Goal: Task Accomplishment & Management: Complete application form

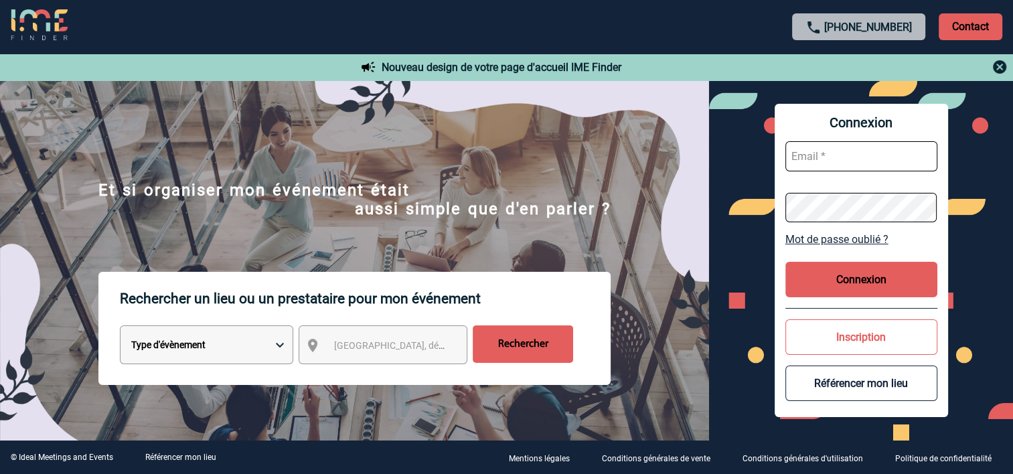
click at [833, 163] on input "text" at bounding box center [861, 156] width 152 height 30
type input "florence.rima@sanofi.com"
click at [846, 283] on button "Connexion" at bounding box center [861, 279] width 152 height 35
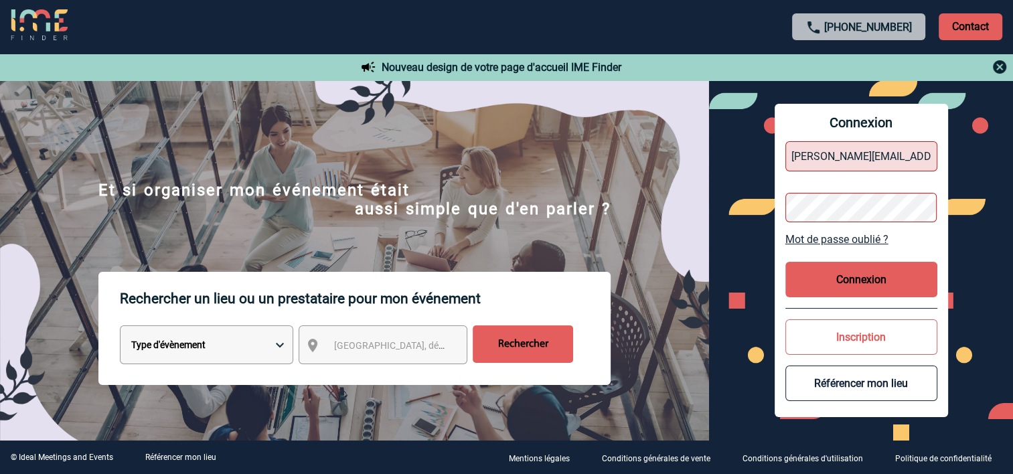
click at [864, 236] on link "Mot de passe oublié ?" at bounding box center [861, 239] width 152 height 13
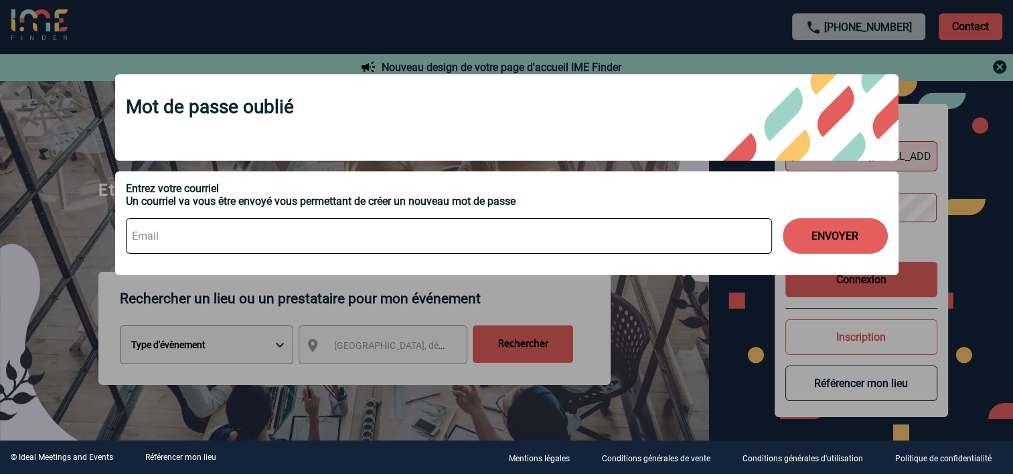
click at [301, 246] on input at bounding box center [449, 235] width 646 height 35
type input "florence.rima@sanofi.com"
click at [842, 239] on button "ENVOYER" at bounding box center [834, 235] width 105 height 35
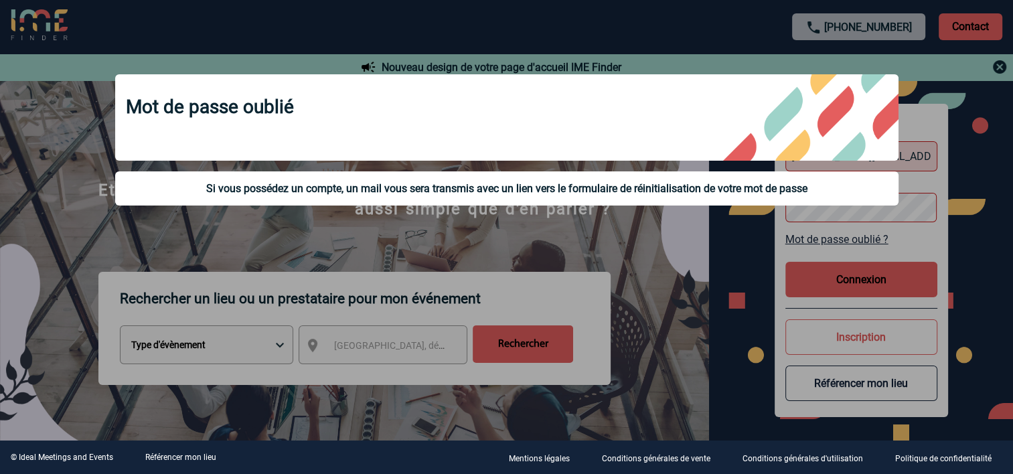
click at [618, 191] on div "Si vous possédez un compte, un mail vous sera transmis avec un lien vers le for…" at bounding box center [507, 188] width 762 height 13
click at [717, 199] on div "Si vous possédez un compte, un mail vous sera transmis avec un lien vers le for…" at bounding box center [506, 188] width 783 height 34
drag, startPoint x: 717, startPoint y: 199, endPoint x: 752, endPoint y: 257, distance: 67.3
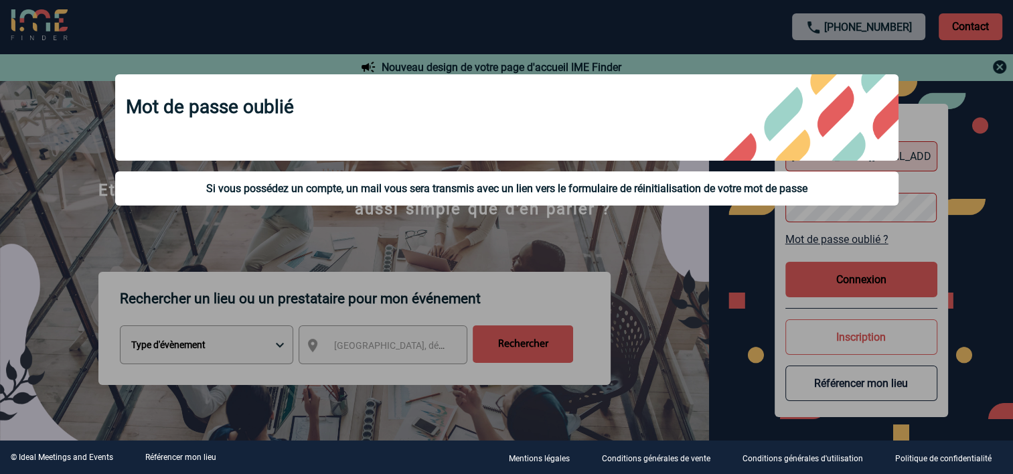
click at [752, 257] on div at bounding box center [506, 237] width 1013 height 474
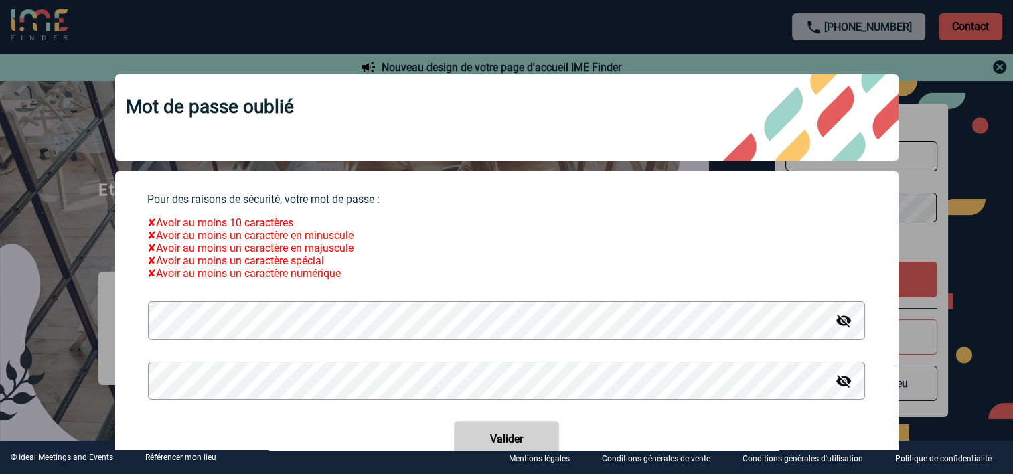
click at [835, 329] on img at bounding box center [843, 321] width 16 height 16
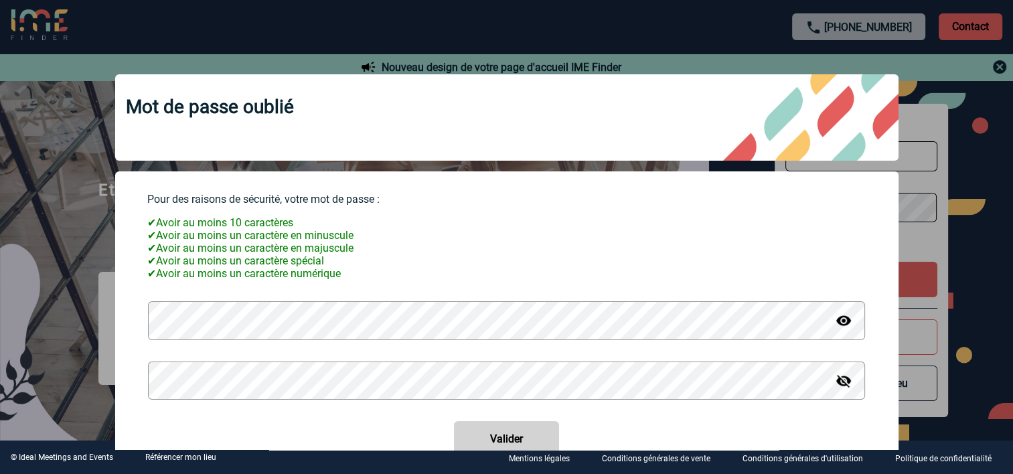
click at [835, 385] on img at bounding box center [843, 381] width 16 height 16
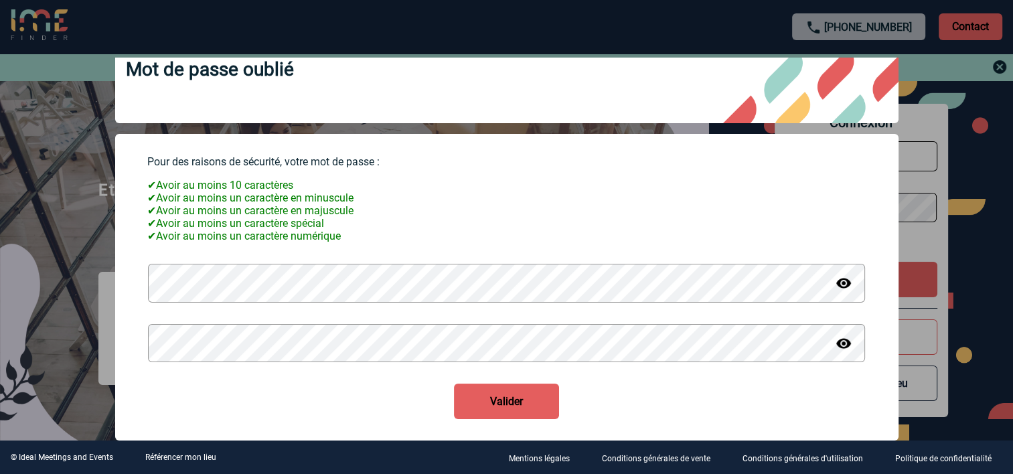
scroll to position [57, 0]
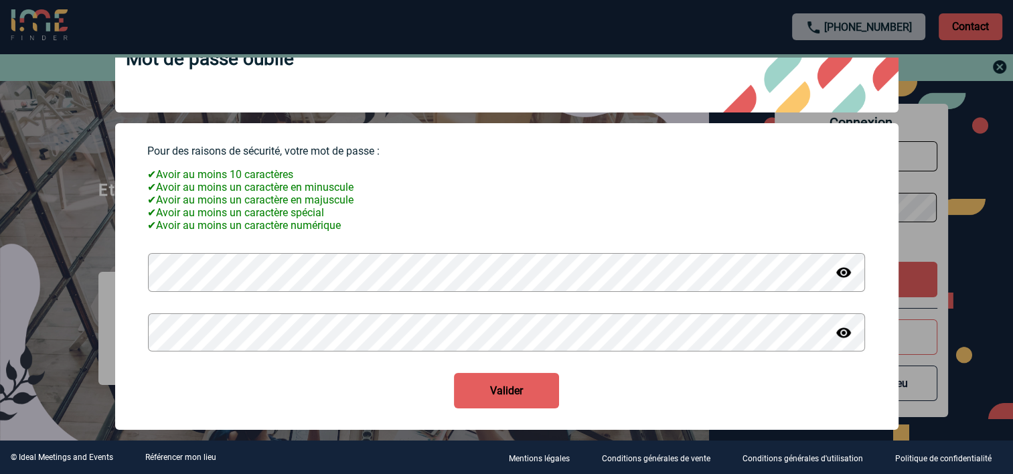
click at [495, 388] on button "Valider" at bounding box center [506, 390] width 105 height 35
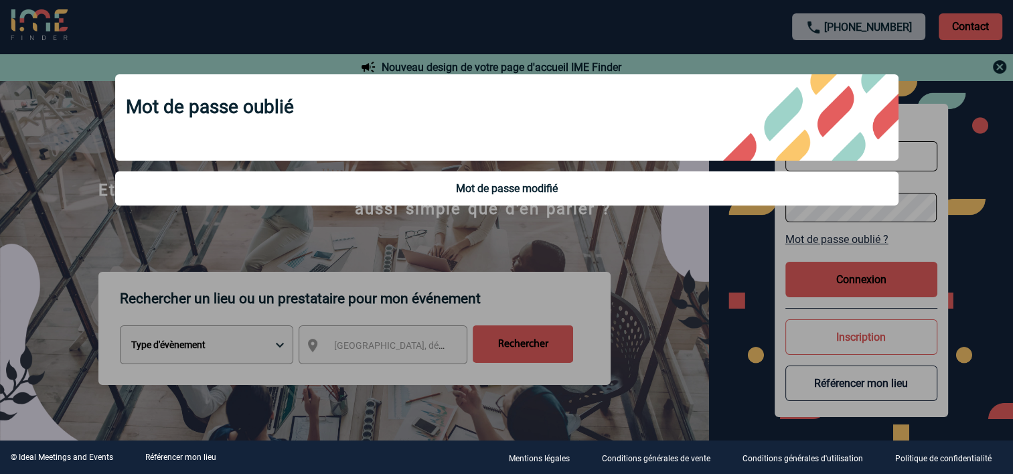
scroll to position [0, 0]
click at [723, 266] on div at bounding box center [506, 237] width 1013 height 474
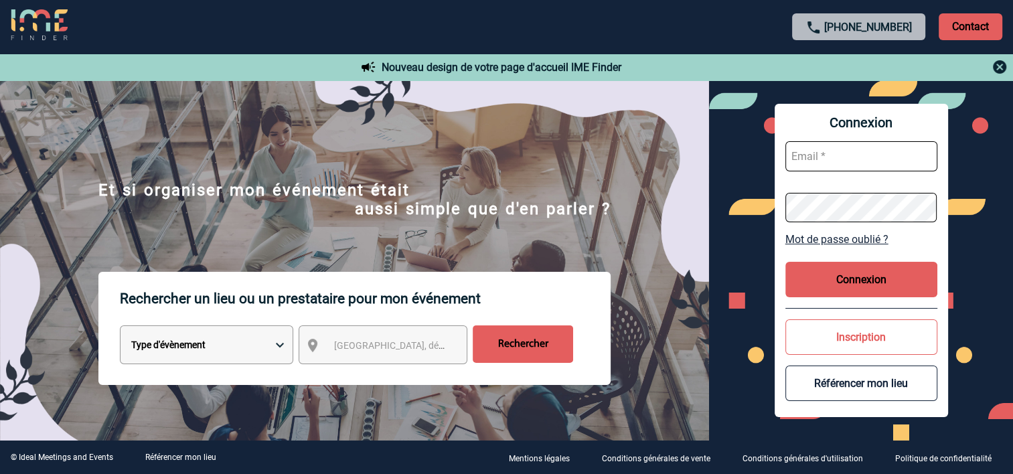
click at [818, 161] on input "text" at bounding box center [861, 156] width 152 height 30
type input "florence.rima@sanofi.com"
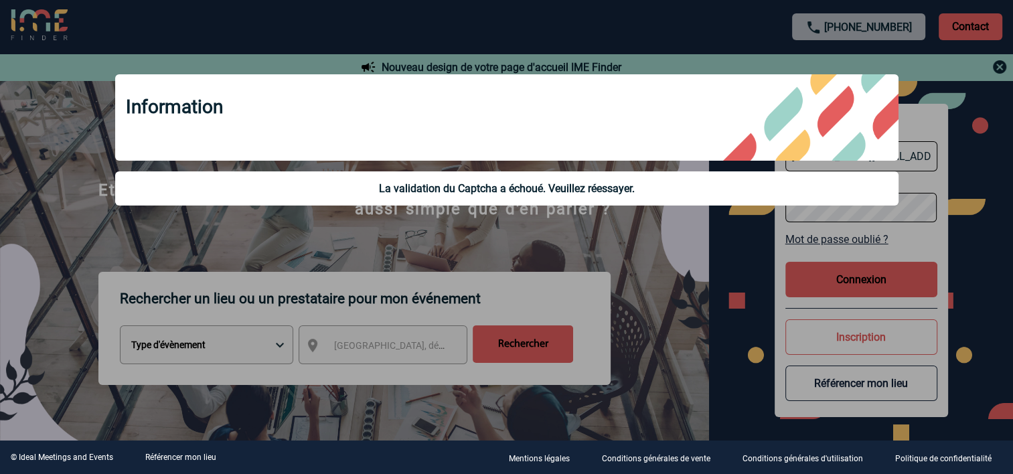
click at [599, 185] on div "La validation du Captcha a échoué. Veuillez réessayer." at bounding box center [507, 188] width 762 height 13
click at [673, 254] on div at bounding box center [506, 237] width 1013 height 474
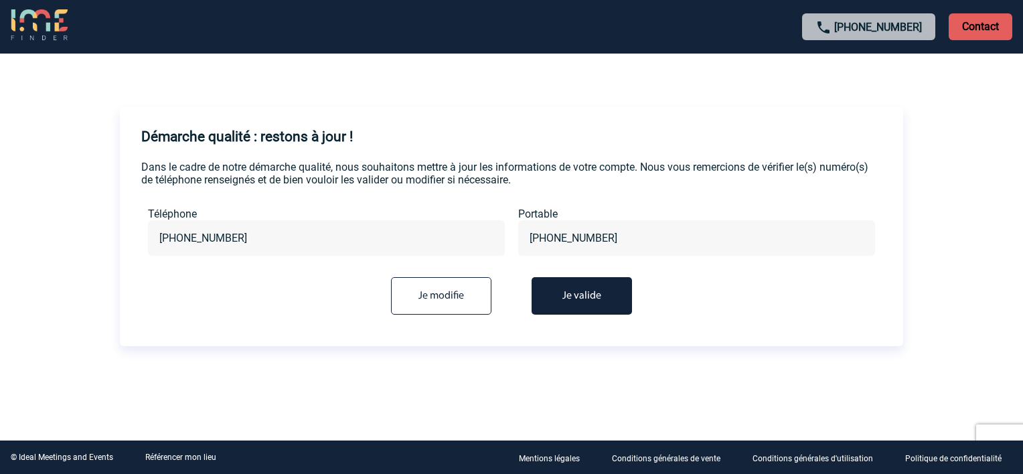
click at [592, 295] on button "Je valide" at bounding box center [581, 295] width 100 height 37
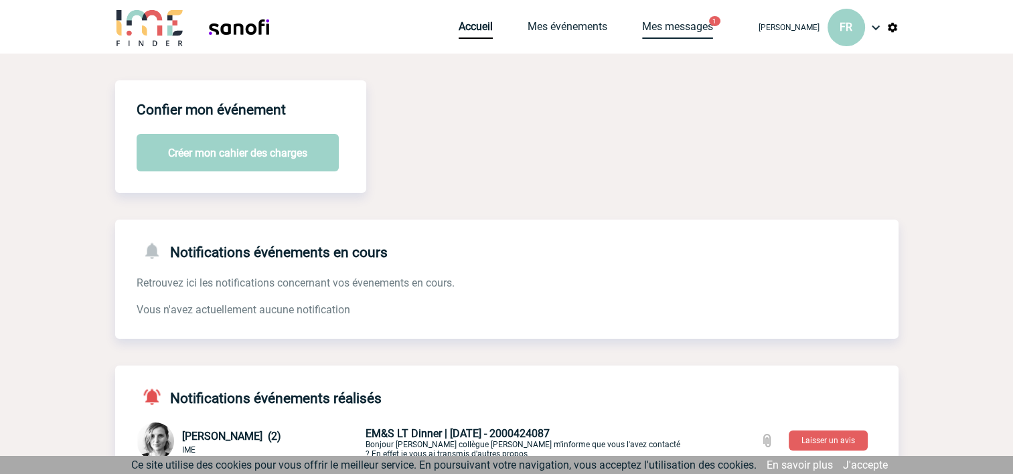
click at [713, 21] on link "Mes messages" at bounding box center [677, 29] width 71 height 19
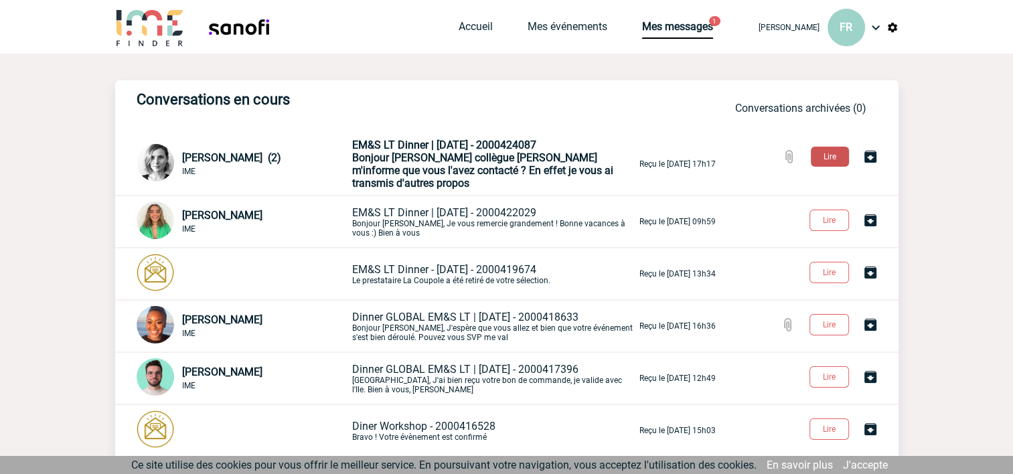
click at [827, 158] on button "Lire" at bounding box center [829, 157] width 38 height 20
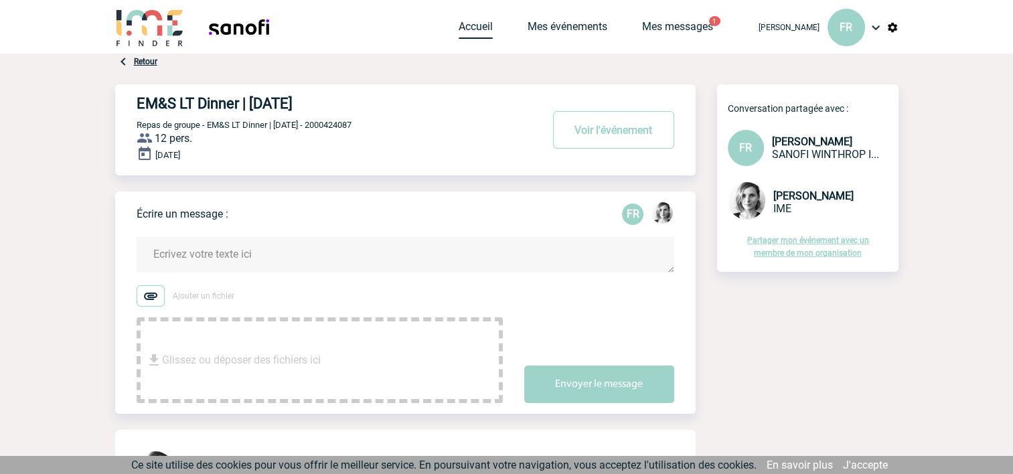
click at [487, 25] on link "Accueil" at bounding box center [475, 29] width 34 height 19
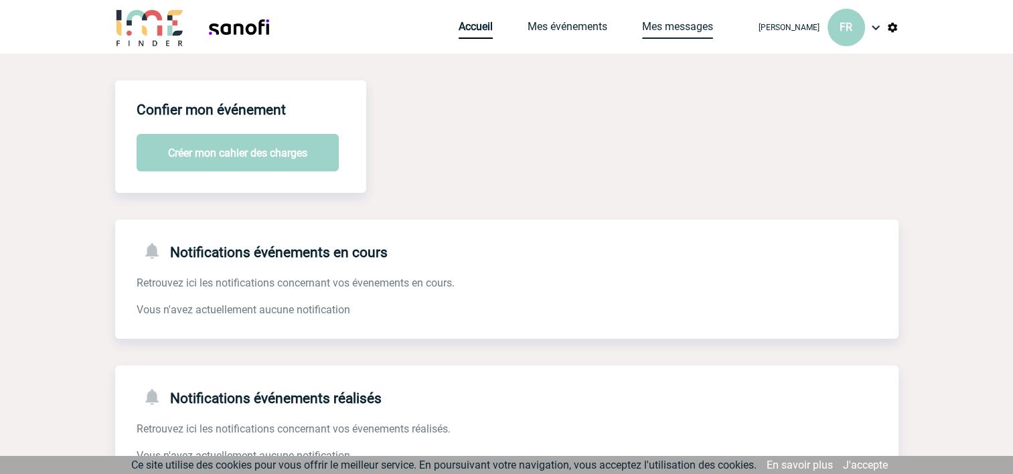
click at [677, 24] on link "Mes messages" at bounding box center [677, 29] width 71 height 19
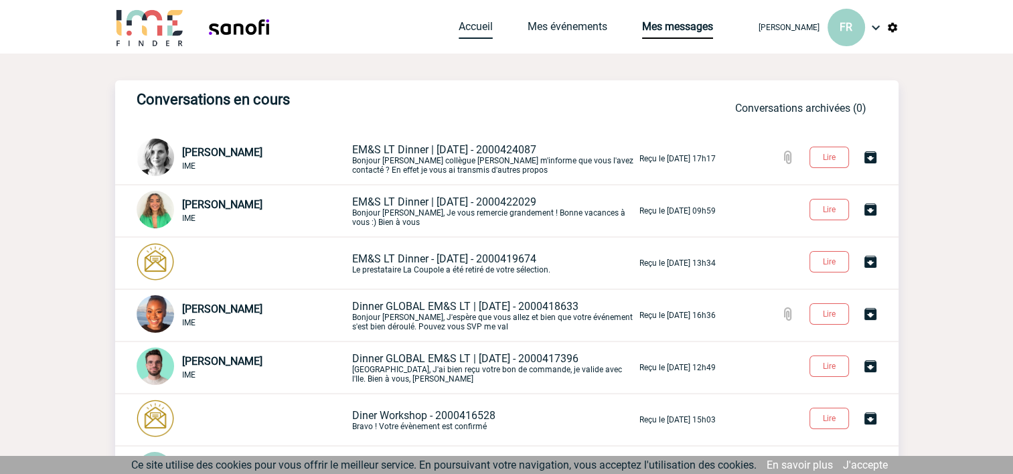
click at [493, 28] on link "Accueil" at bounding box center [475, 29] width 34 height 19
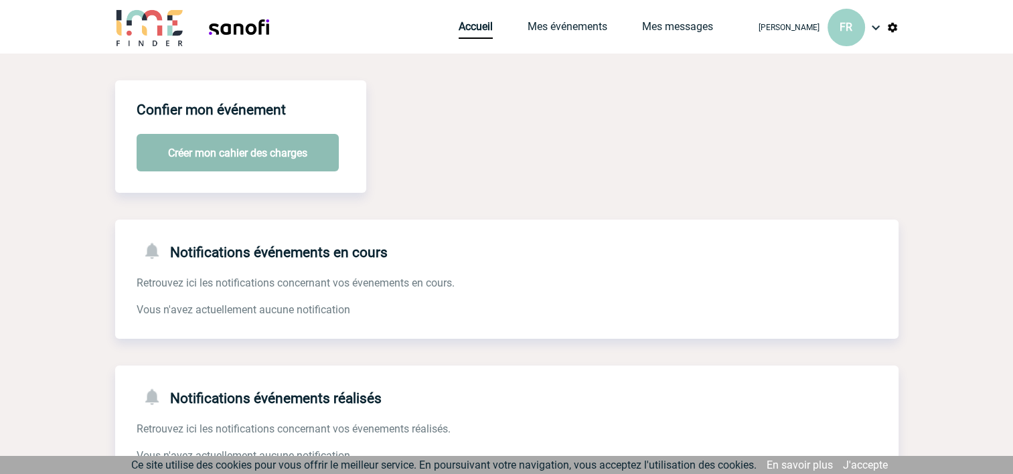
click at [311, 150] on button "Créer mon cahier des charges" at bounding box center [238, 152] width 202 height 37
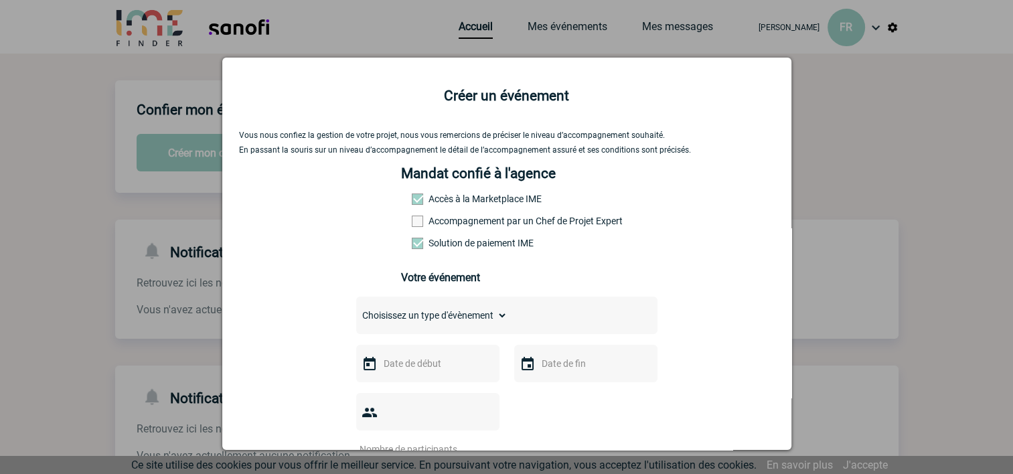
click at [495, 318] on select "Choisissez un type d'évènement Séminaire avec nuitée Séminaire sans nuitée Repa…" at bounding box center [431, 315] width 151 height 19
select select "3"
click at [356, 310] on select "Choisissez un type d'évènement Séminaire avec nuitée Séminaire sans nuitée Repa…" at bounding box center [431, 315] width 151 height 19
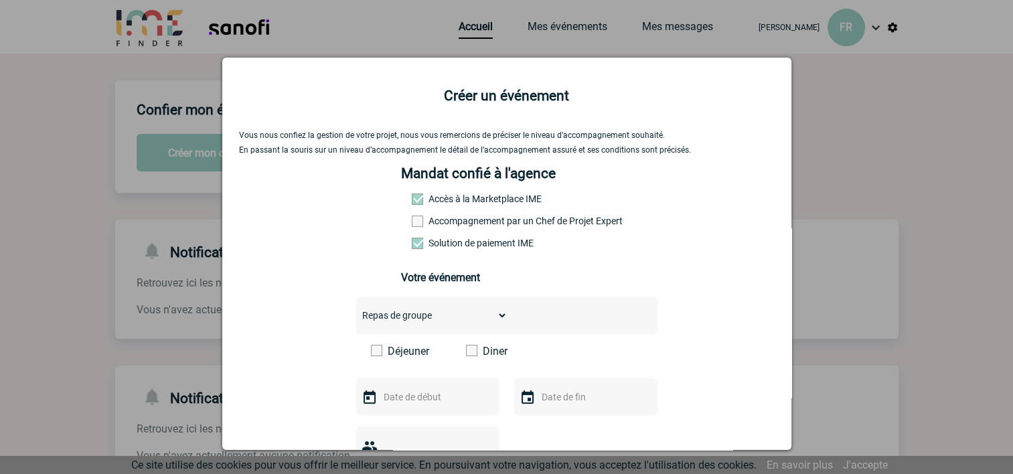
click at [467, 351] on span at bounding box center [471, 350] width 11 height 11
click at [0, 0] on input "Diner" at bounding box center [0, 0] width 0 height 0
click at [460, 396] on input "text" at bounding box center [426, 396] width 92 height 17
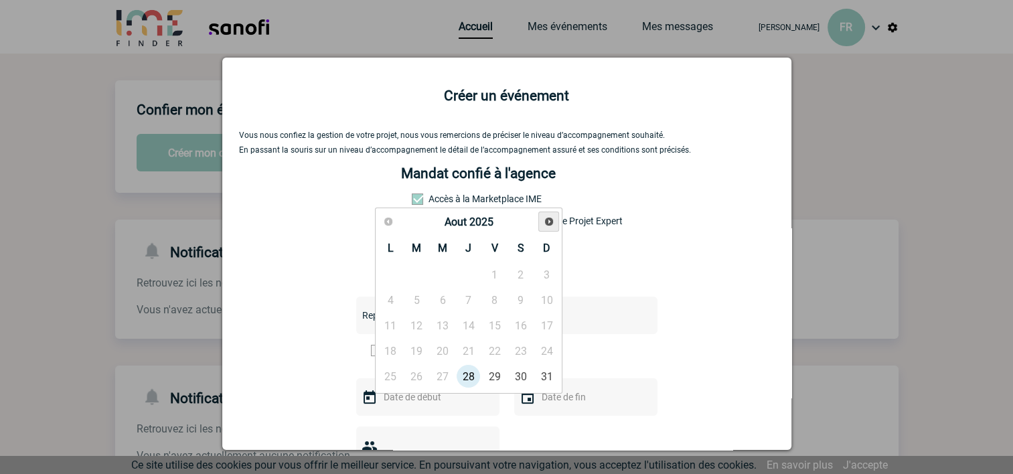
click at [548, 222] on span "Suivant" at bounding box center [548, 221] width 11 height 11
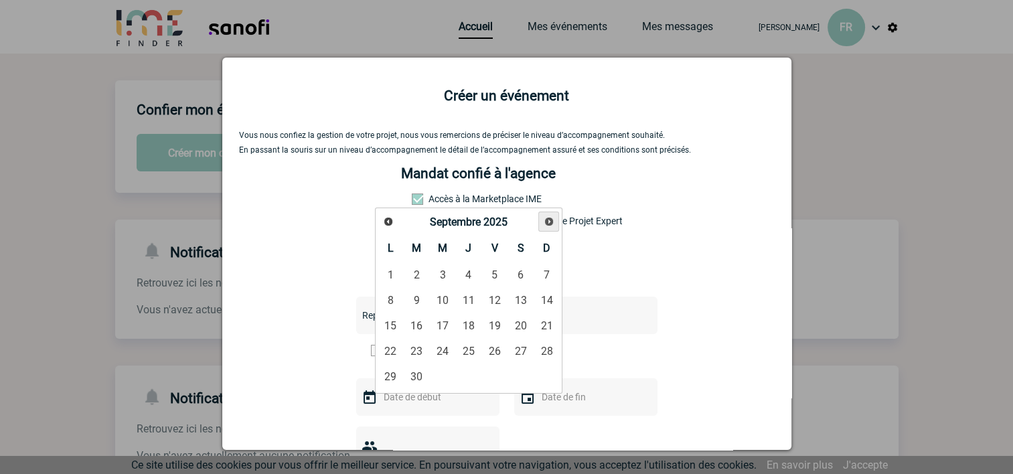
click at [547, 221] on span "Suivant" at bounding box center [548, 221] width 11 height 11
click at [416, 300] on link "7" at bounding box center [416, 300] width 25 height 24
type input "[DATE]"
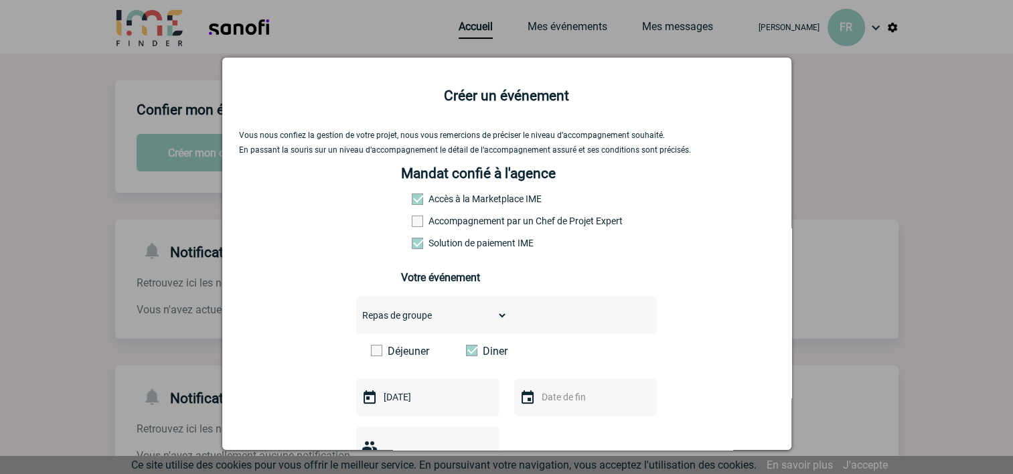
click at [540, 402] on input "text" at bounding box center [584, 396] width 92 height 17
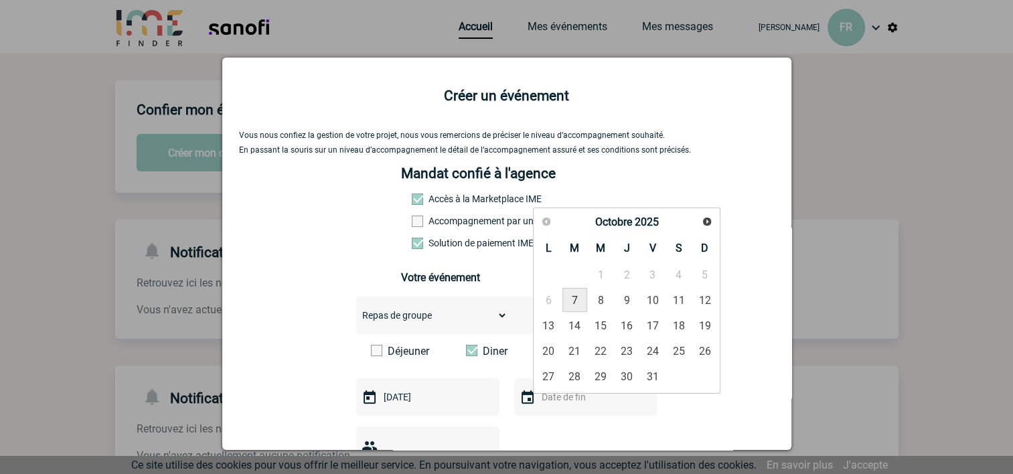
click at [578, 295] on link "7" at bounding box center [574, 300] width 25 height 24
type input "[DATE]"
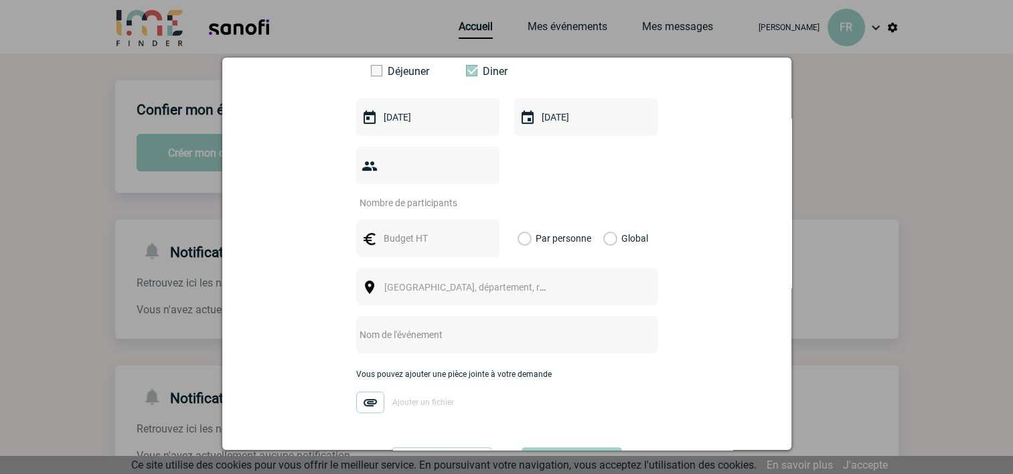
scroll to position [257, 0]
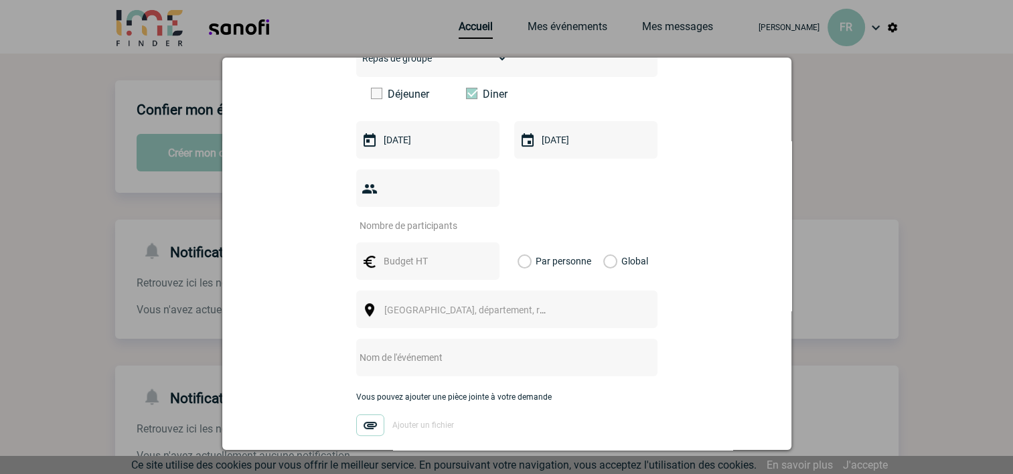
click at [400, 252] on input "text" at bounding box center [426, 260] width 92 height 17
type input "80,00"
click at [523, 242] on label "Par personne" at bounding box center [524, 260] width 15 height 37
click at [0, 0] on input "Par personne" at bounding box center [0, 0] width 0 height 0
click at [398, 217] on input "number" at bounding box center [419, 225] width 126 height 17
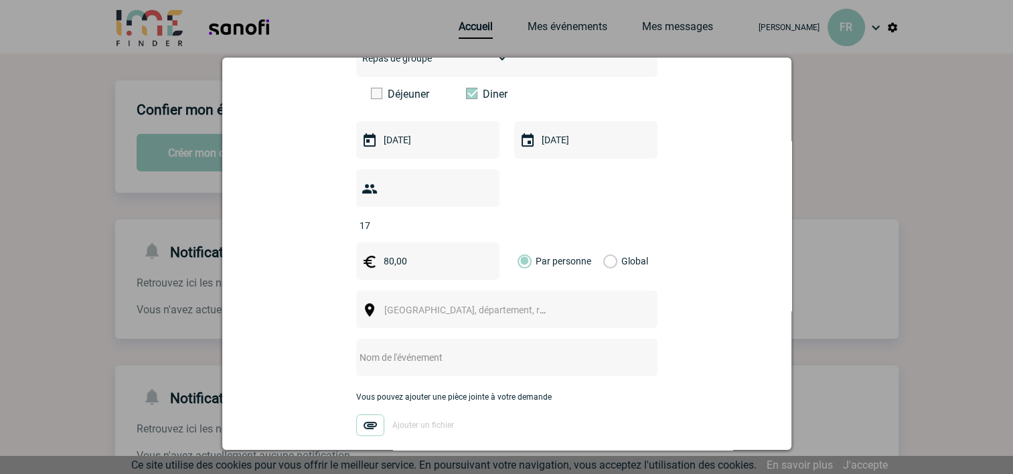
type input "17"
click at [416, 349] on input "text" at bounding box center [489, 357] width 266 height 17
click at [457, 349] on input "EM&S LT Dinner | January 2025" at bounding box center [489, 357] width 266 height 17
type input "EM&S LT Dinner | [DATE]"
click at [435, 304] on span "Ville, département, région..." at bounding box center [477, 309] width 186 height 11
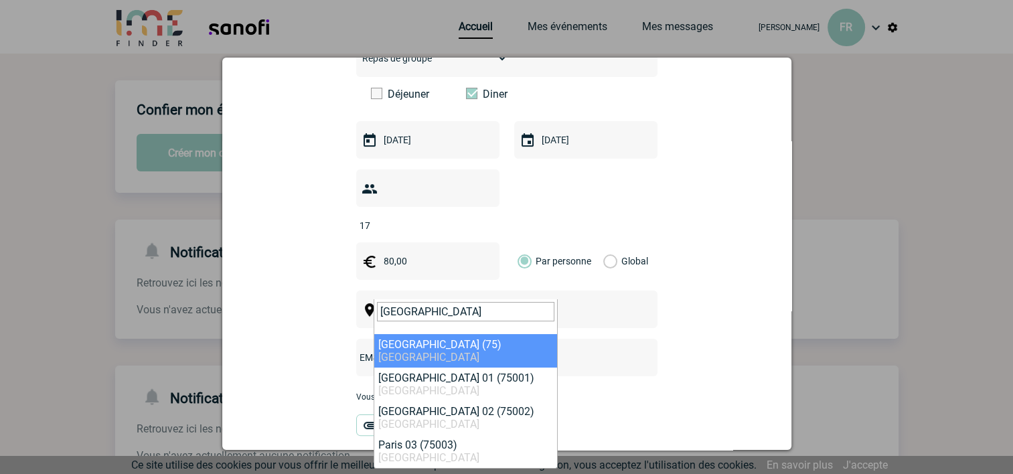
type input "[GEOGRAPHIC_DATA]"
select select "3"
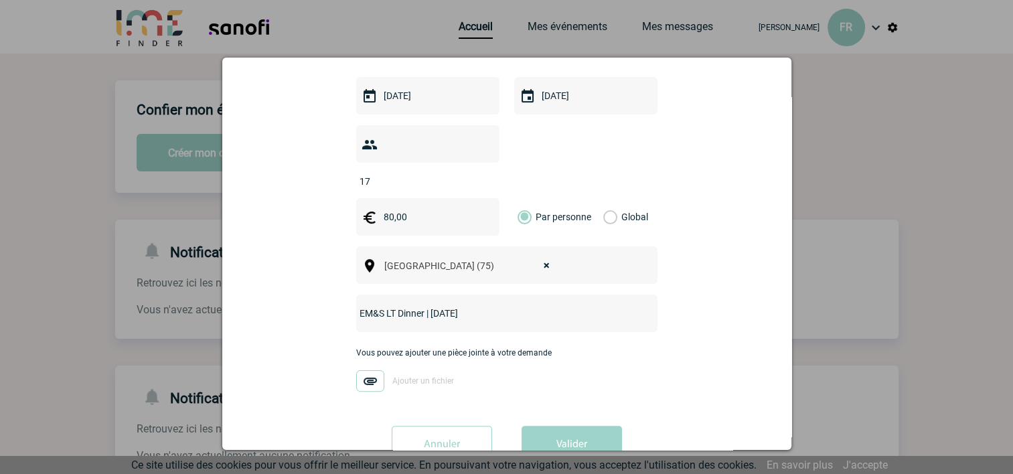
scroll to position [324, 0]
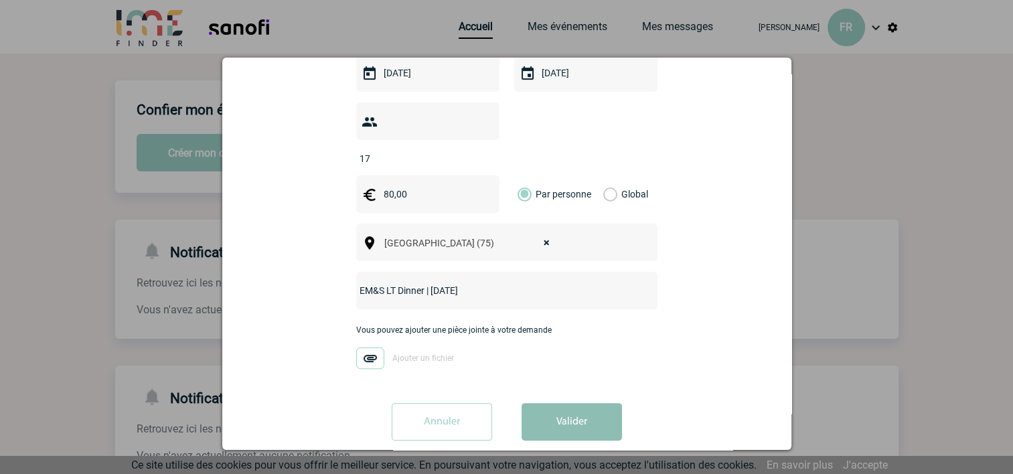
click at [557, 403] on button "Valider" at bounding box center [571, 421] width 100 height 37
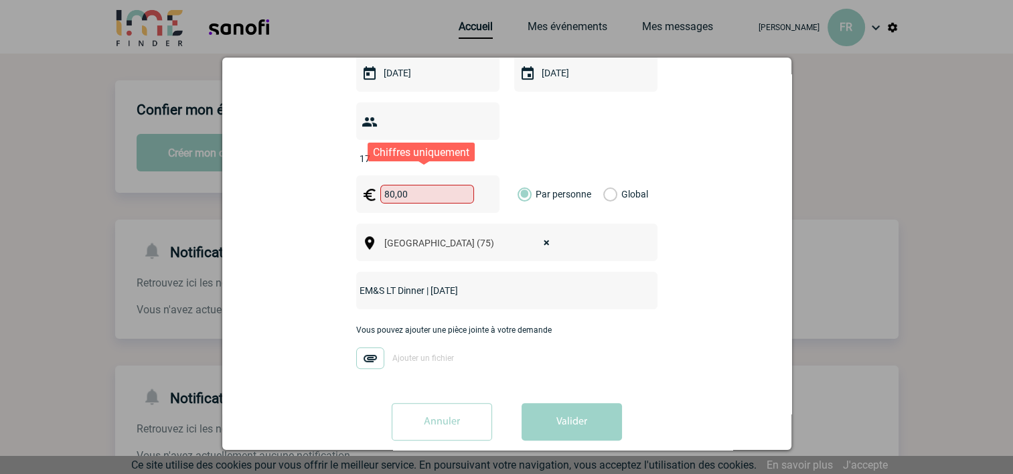
click at [407, 185] on input "80,00" at bounding box center [427, 194] width 94 height 19
type input "80"
click at [752, 311] on div "Vous nous confiez la gestion de votre projet, nous vous remercions de préciser …" at bounding box center [506, 129] width 535 height 644
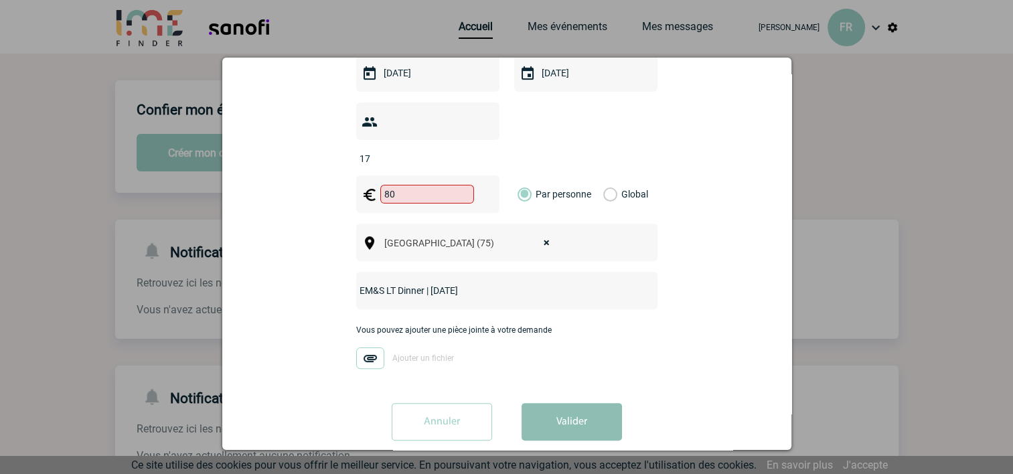
click at [568, 411] on button "Valider" at bounding box center [571, 421] width 100 height 37
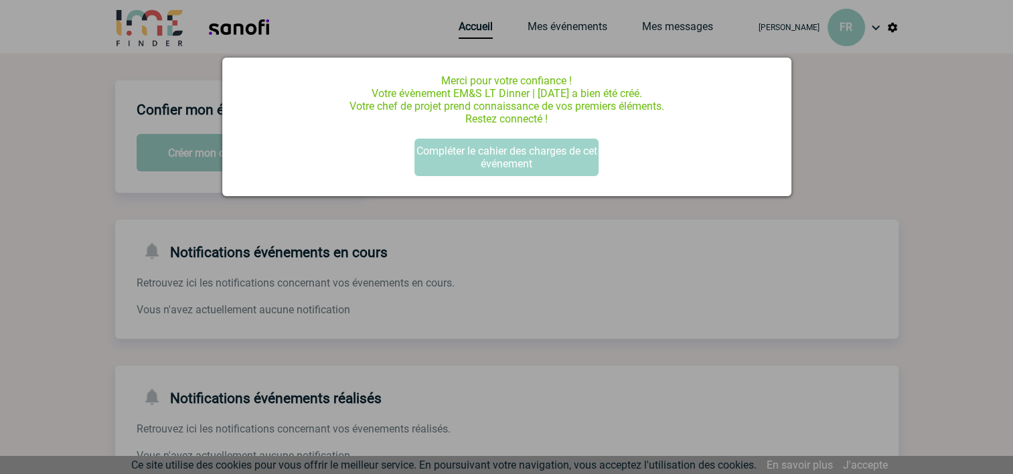
scroll to position [0, 0]
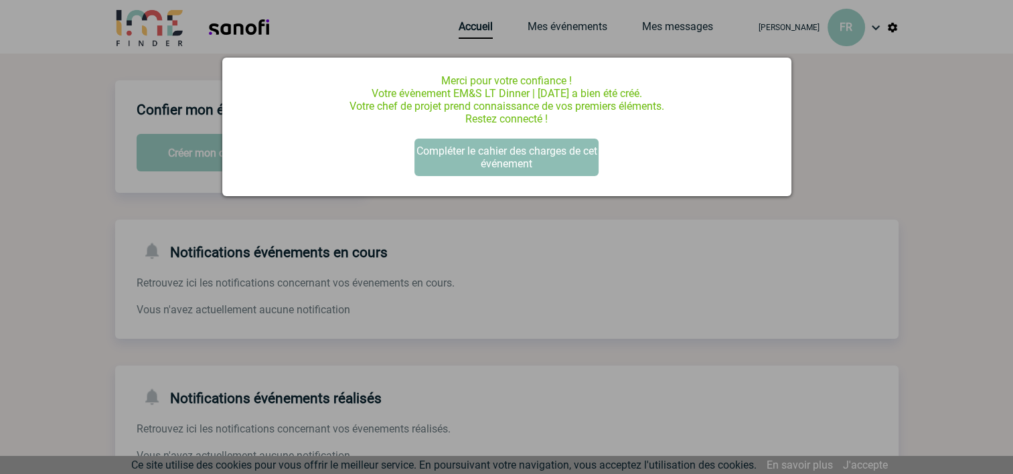
click at [518, 159] on button "Compléter le cahier des charges de cet événement" at bounding box center [506, 157] width 184 height 37
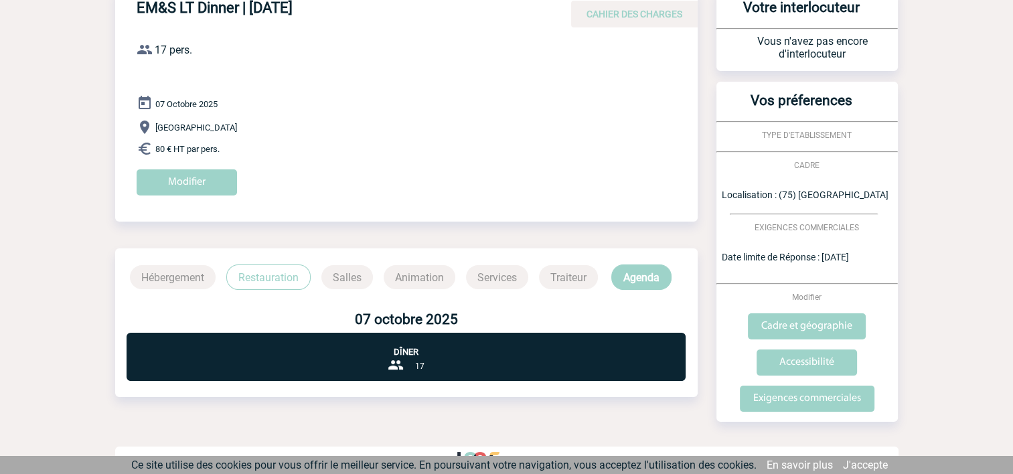
scroll to position [104, 0]
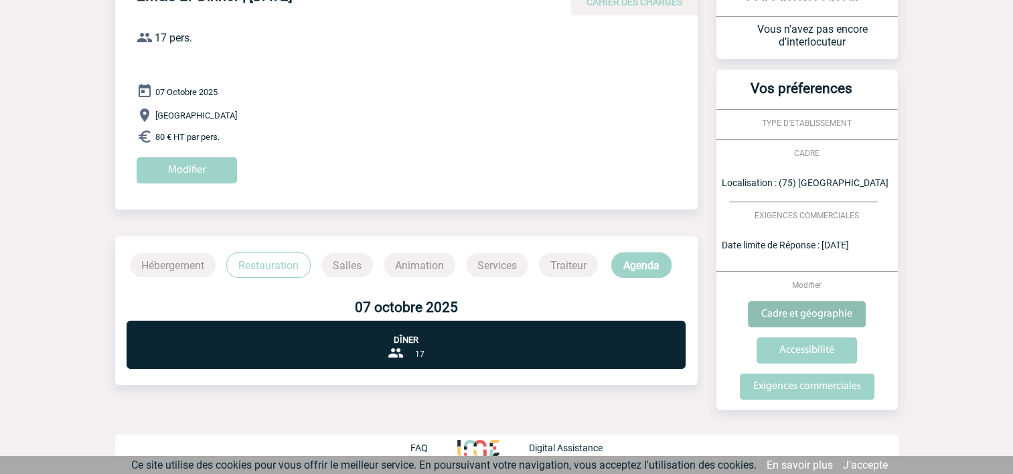
click at [835, 311] on input "Cadre et géographie" at bounding box center [806, 314] width 118 height 26
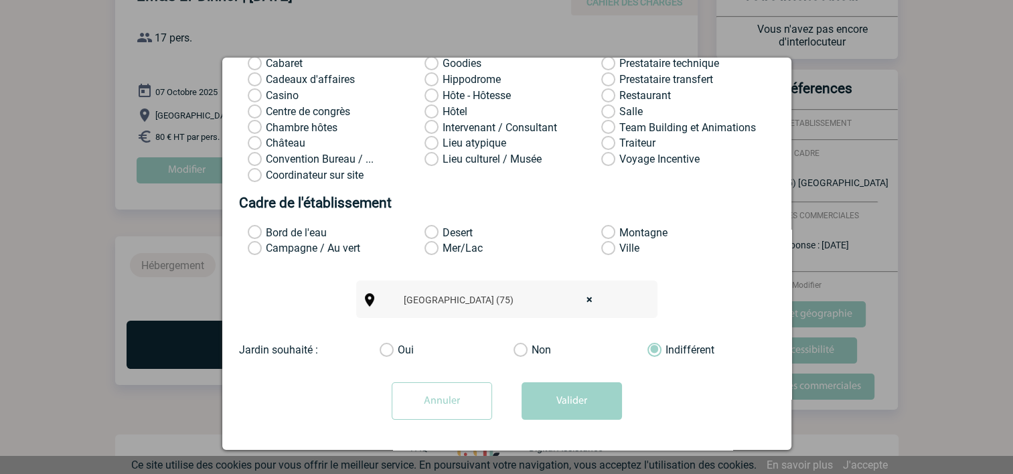
scroll to position [171, 0]
click at [602, 244] on label "Ville" at bounding box center [618, 248] width 35 height 13
click at [0, 0] on input "Ville" at bounding box center [0, 0] width 0 height 0
click at [515, 348] on label "Non" at bounding box center [526, 349] width 27 height 13
click at [0, 0] on input "Non" at bounding box center [0, 0] width 0 height 0
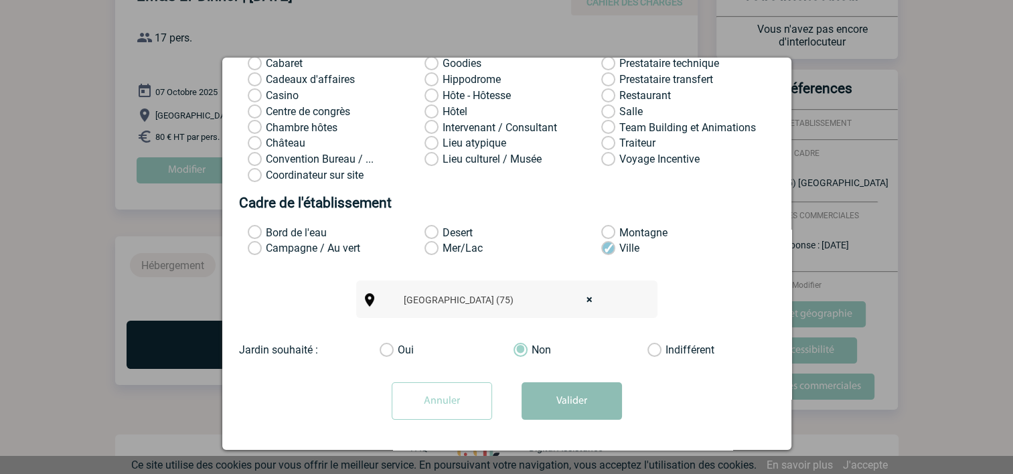
click at [581, 398] on button "Valider" at bounding box center [571, 400] width 100 height 37
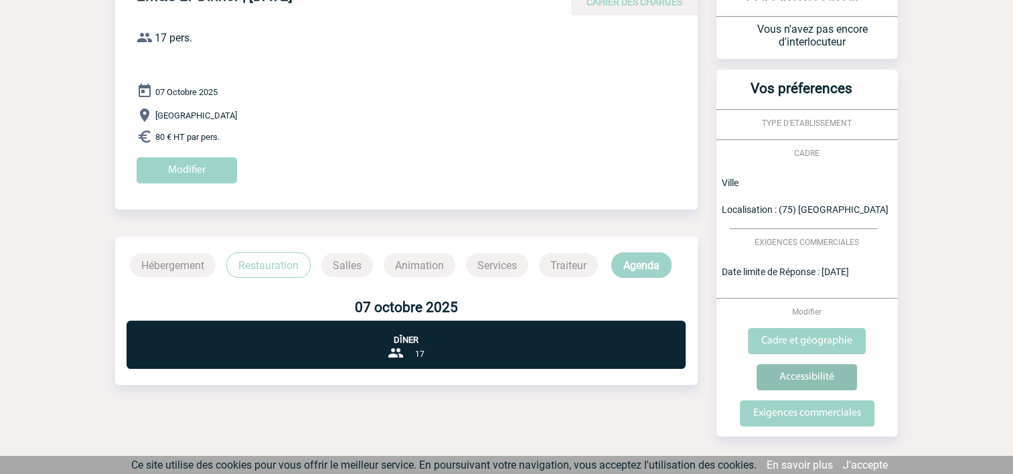
click at [801, 371] on input "Accessibilité" at bounding box center [806, 377] width 100 height 26
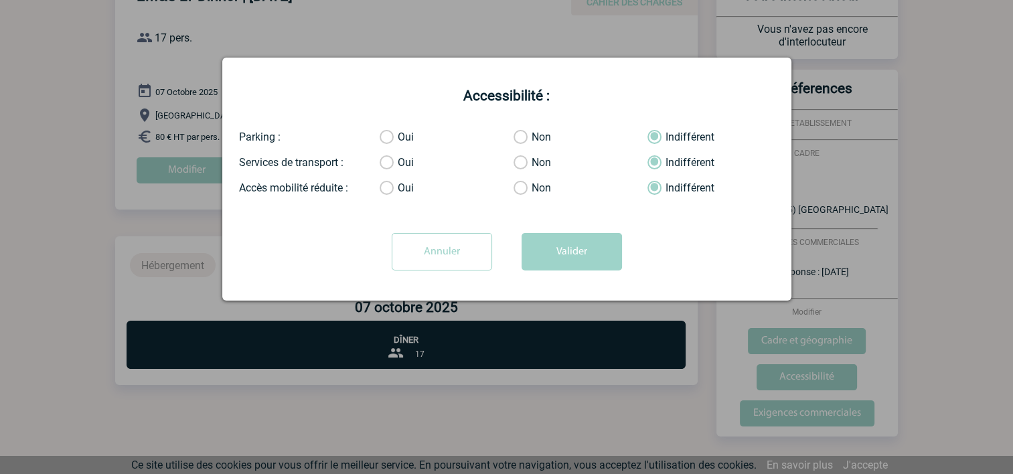
click at [444, 256] on input "Annuler" at bounding box center [441, 251] width 100 height 37
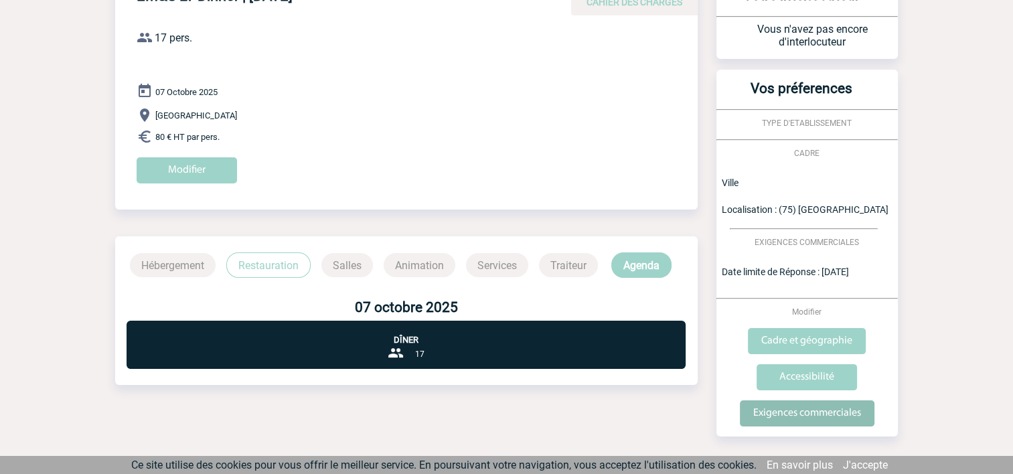
click at [836, 414] on input "Exigences commerciales" at bounding box center [806, 413] width 135 height 26
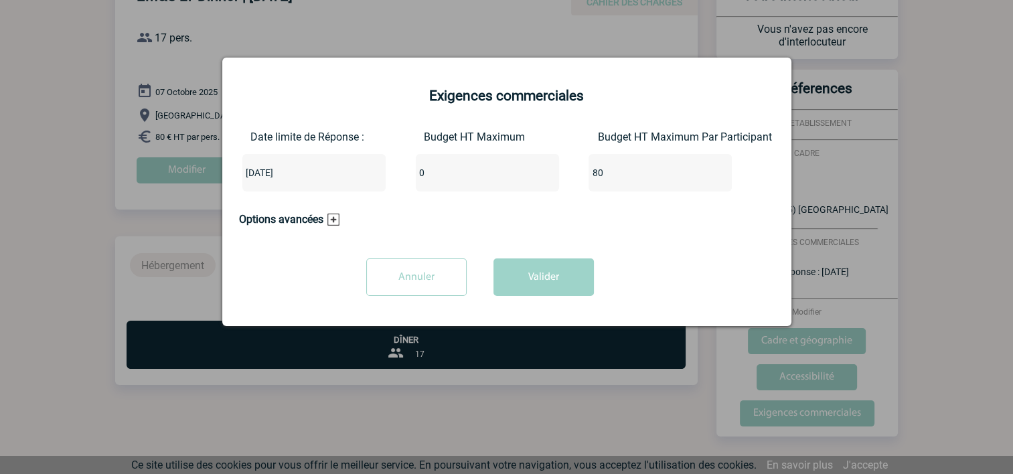
click at [330, 219] on h3 "Options avancées" at bounding box center [289, 219] width 100 height 13
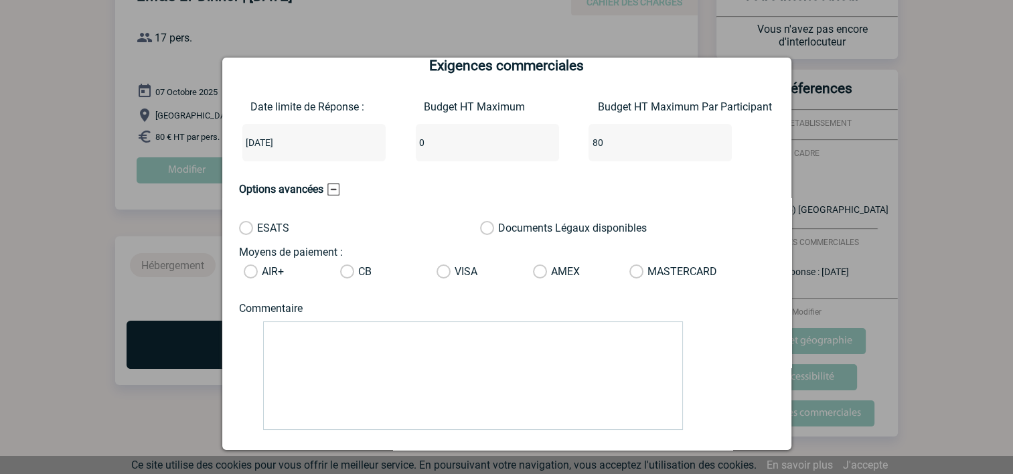
scroll to position [97, 0]
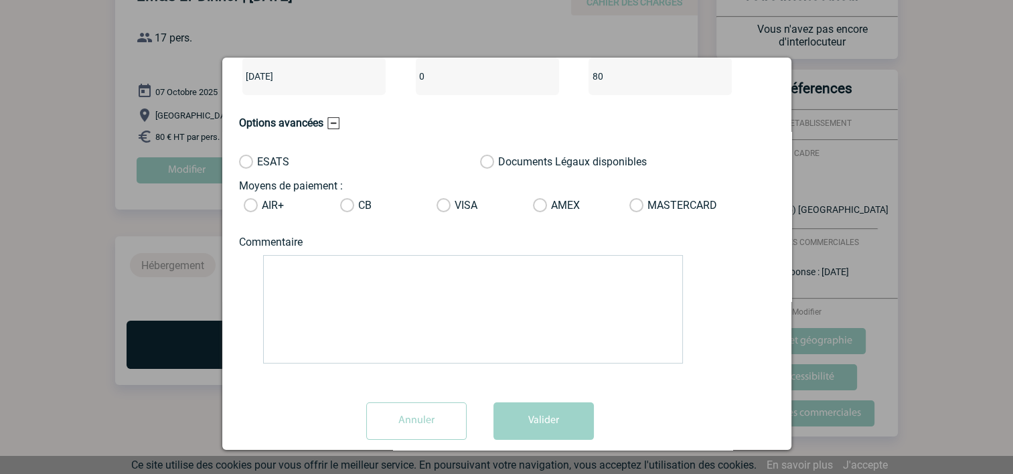
click at [339, 273] on textarea at bounding box center [473, 309] width 420 height 108
type textarea "b"
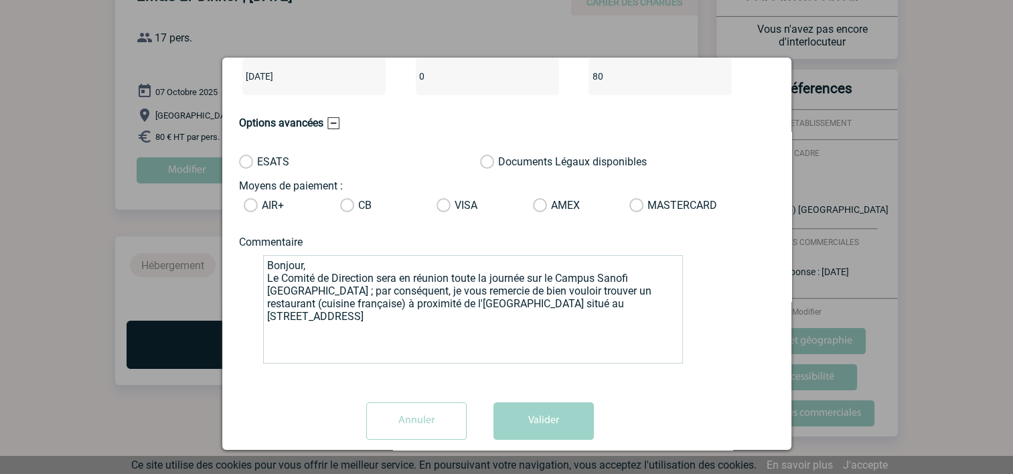
click at [590, 345] on textarea "Bonjour, Le Comité de Direction sera en réunion toute la journée sur le Campus …" at bounding box center [473, 309] width 420 height 108
click at [653, 304] on textarea "Bonjour, Le Comité de Direction sera en réunion toute la journée sur le Campus …" at bounding box center [473, 309] width 420 height 108
click at [347, 294] on textarea "Bonjour, Le Comité de Direction sera en réunion toute la journée sur le Campus …" at bounding box center [473, 309] width 420 height 108
click at [526, 302] on textarea "Bonjour, Le Comité de Direction sera en réunion toute la journée sur le Campus …" at bounding box center [473, 309] width 420 height 108
type textarea "Bonjour, Le Comité de Direction sera en réunion toute la journée sur le Campus …"
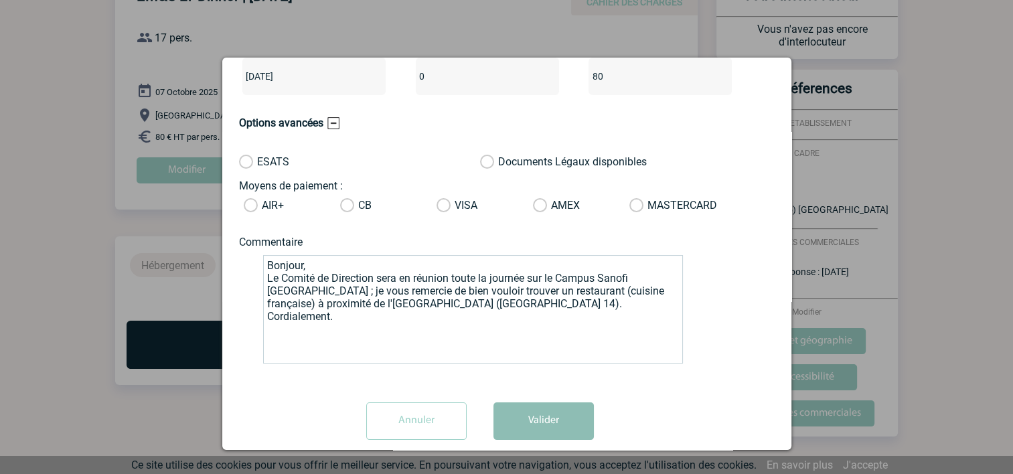
click at [537, 423] on button "Valider" at bounding box center [543, 420] width 100 height 37
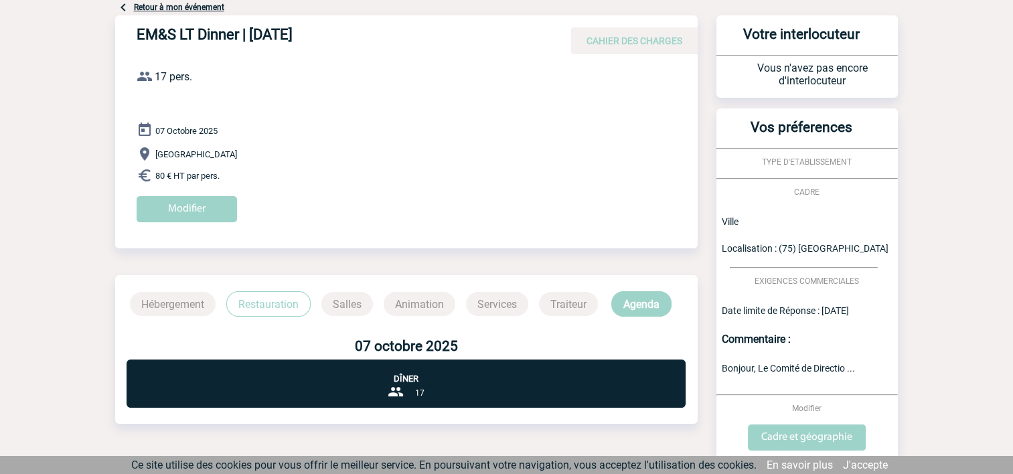
scroll to position [54, 0]
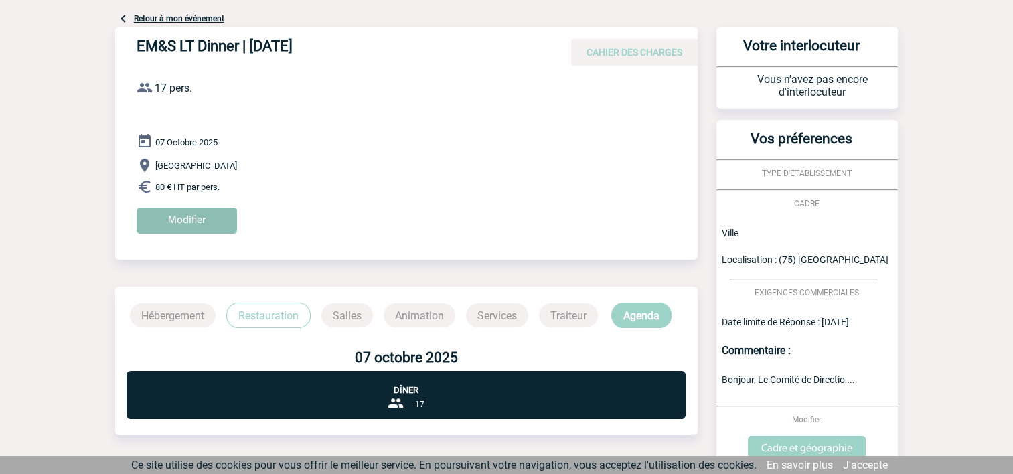
click at [201, 217] on input "Modifier" at bounding box center [187, 220] width 100 height 26
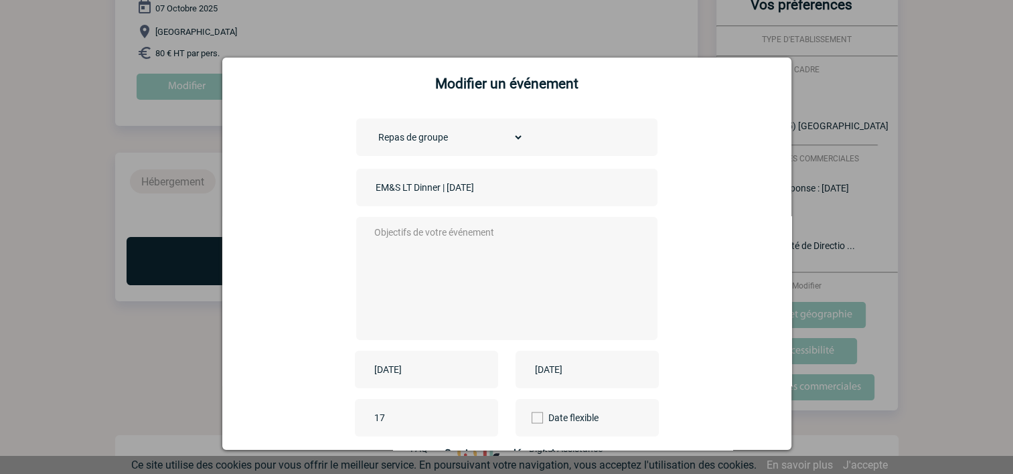
scroll to position [0, 0]
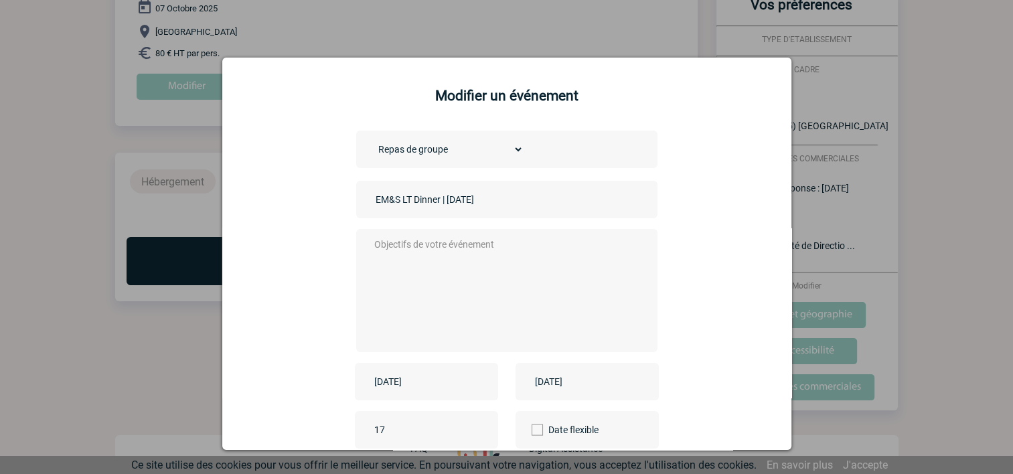
click at [921, 213] on div at bounding box center [506, 237] width 1013 height 474
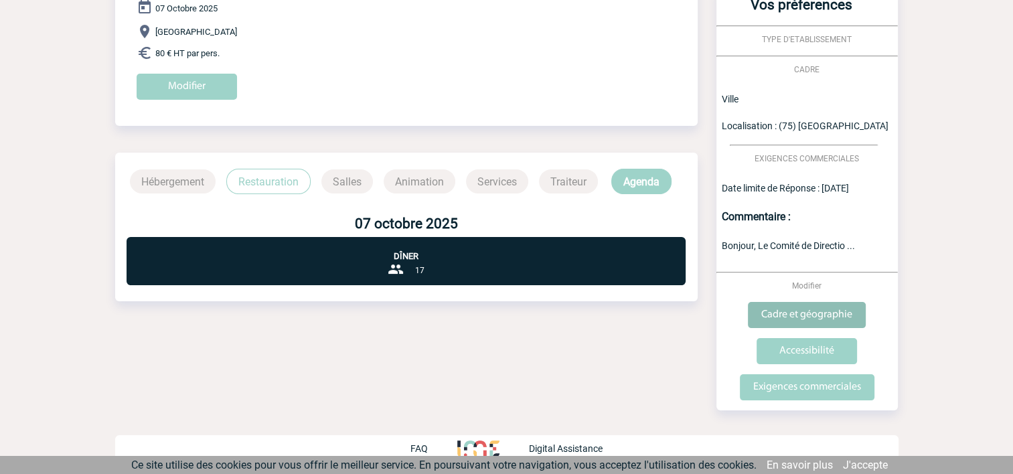
click at [802, 311] on input "Cadre et géographie" at bounding box center [806, 315] width 118 height 26
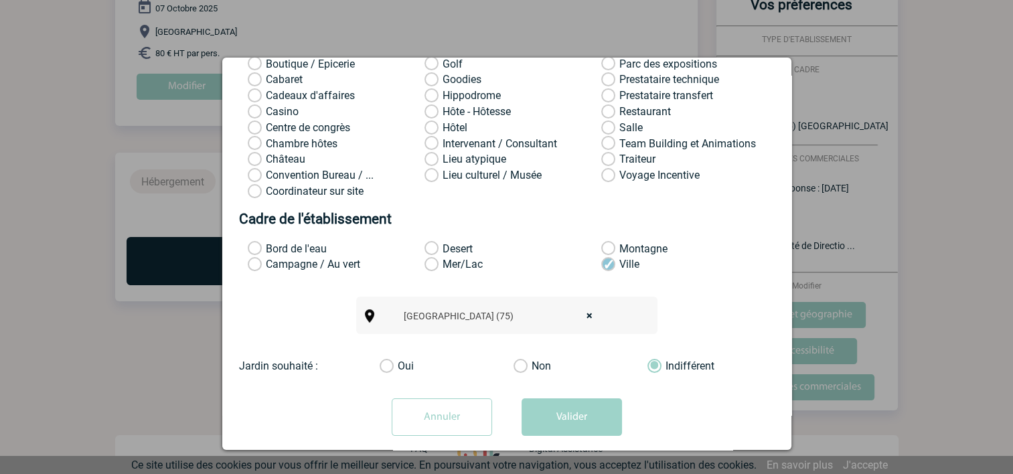
scroll to position [171, 0]
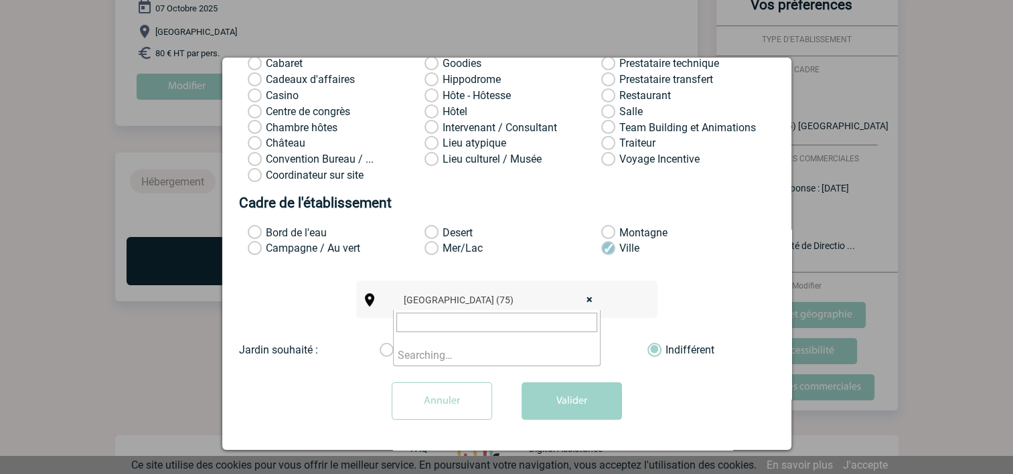
click at [493, 294] on span "× [GEOGRAPHIC_DATA] (75)" at bounding box center [501, 299] width 207 height 19
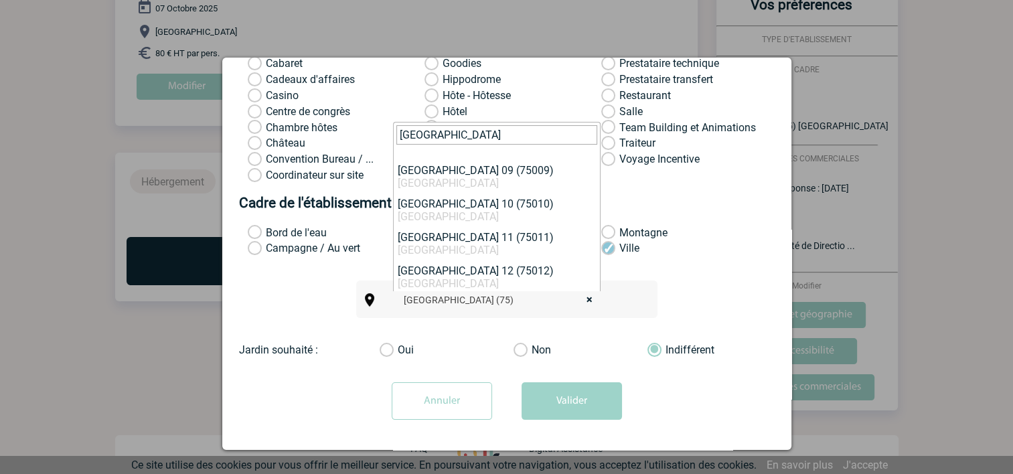
scroll to position [268, 0]
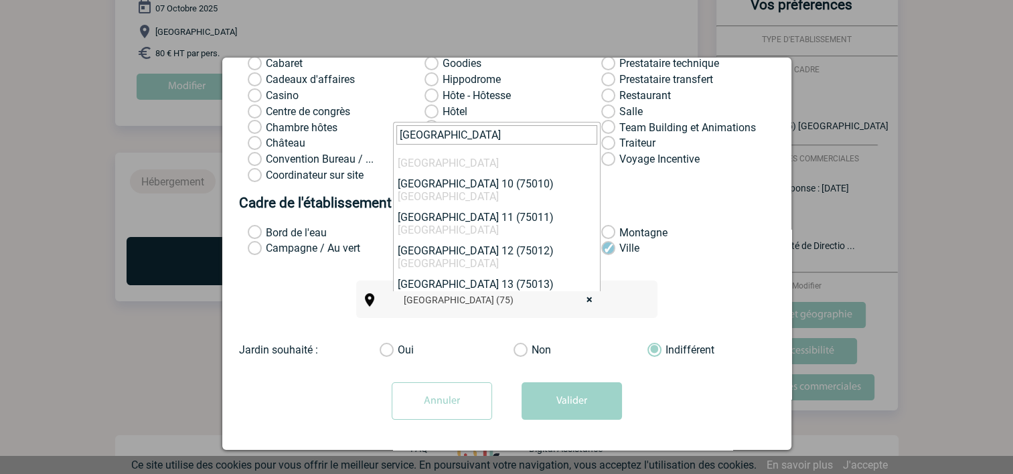
type input "[GEOGRAPHIC_DATA]"
select select "17"
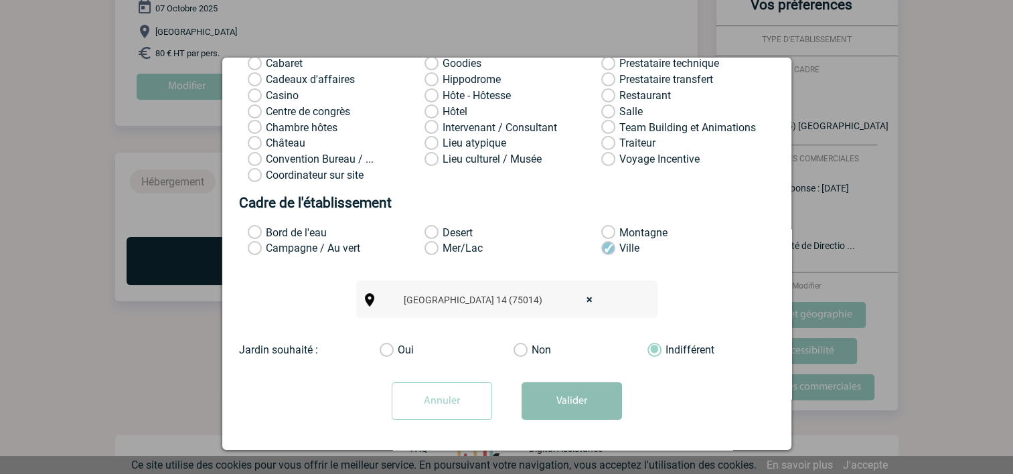
click at [561, 404] on button "Valider" at bounding box center [571, 400] width 100 height 37
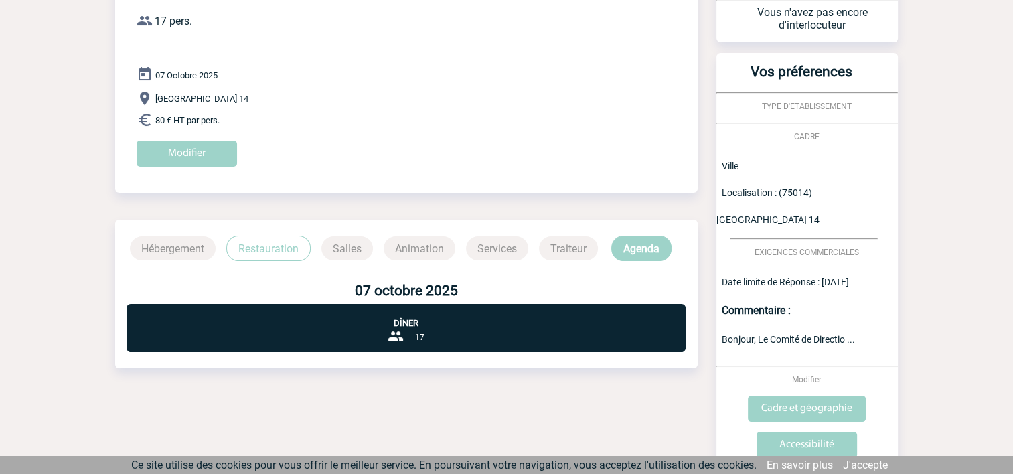
scroll to position [0, 0]
